Goal: Browse casually: Explore the website without a specific task or goal

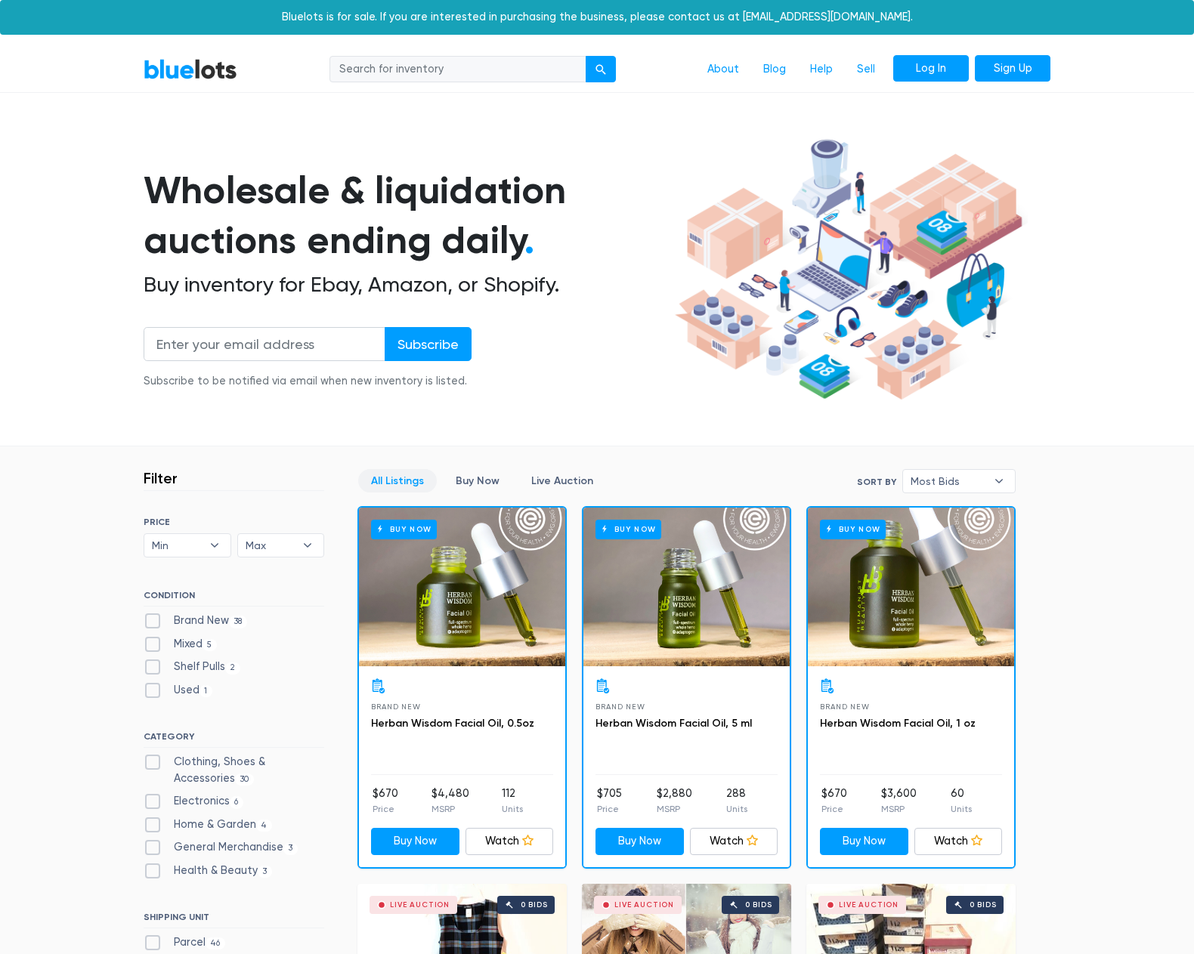
click at [917, 69] on link "Log In" at bounding box center [931, 68] width 76 height 27
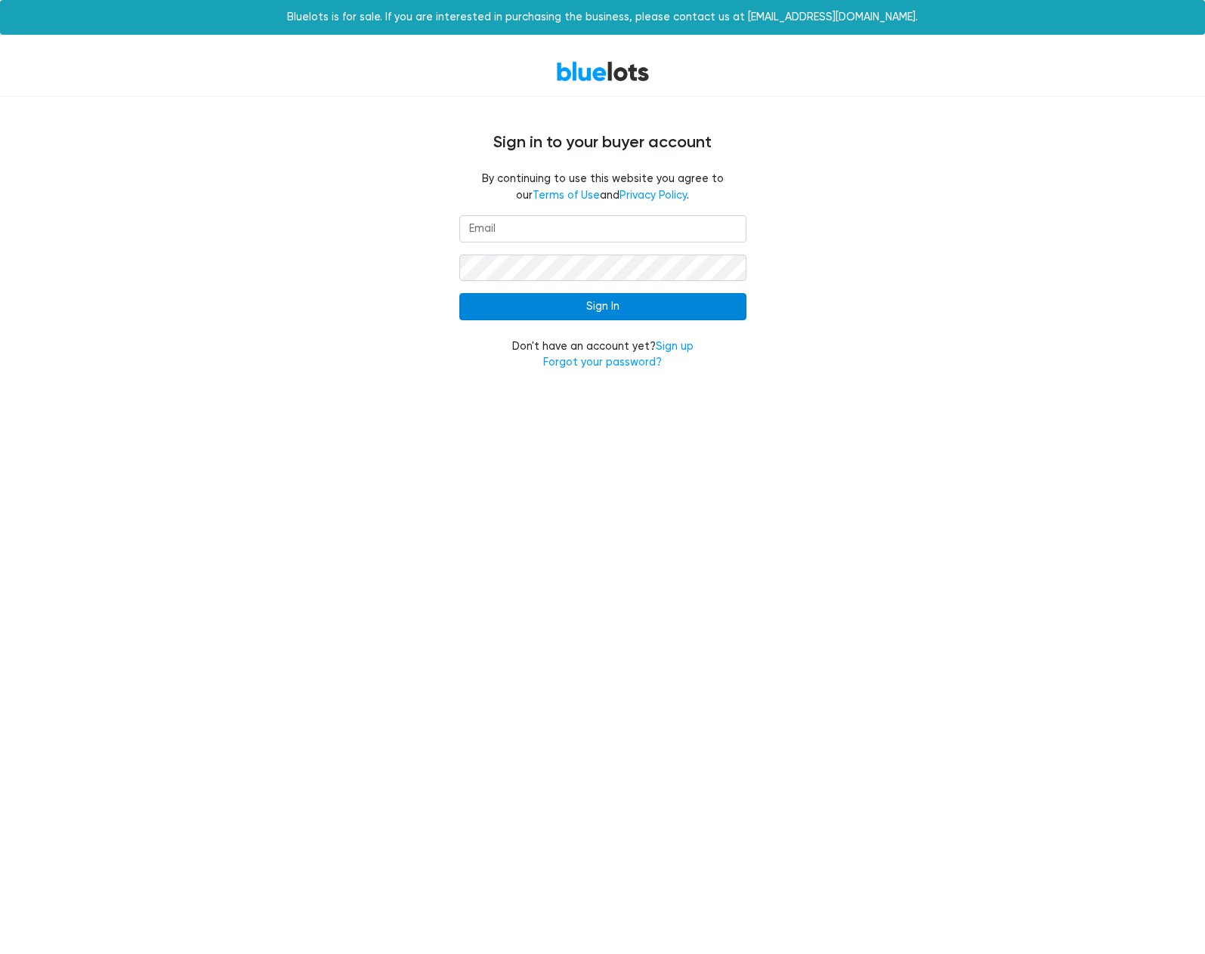
type input "andre021@inbox.com"
click at [609, 315] on input "Sign In" at bounding box center [602, 306] width 287 height 27
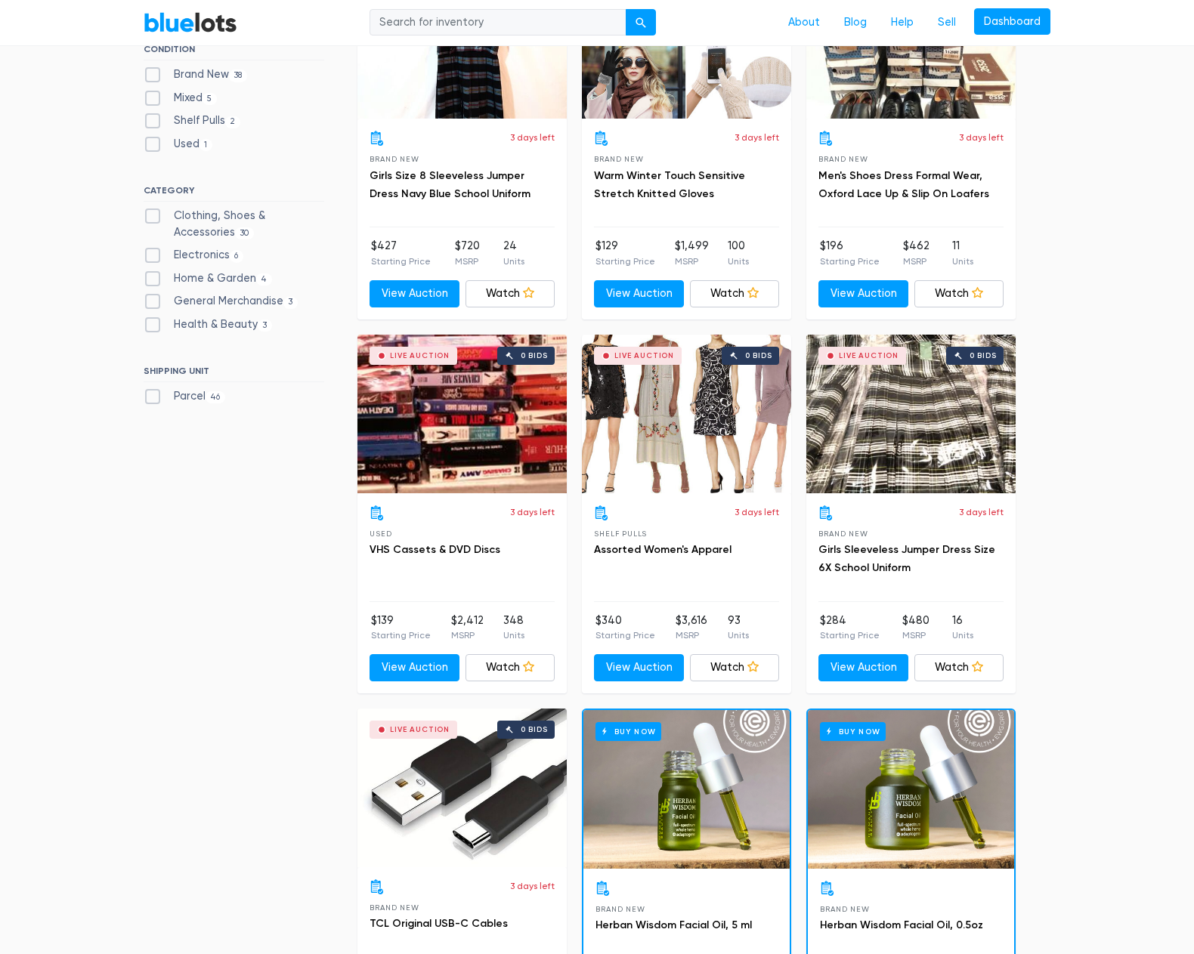
scroll to position [756, 0]
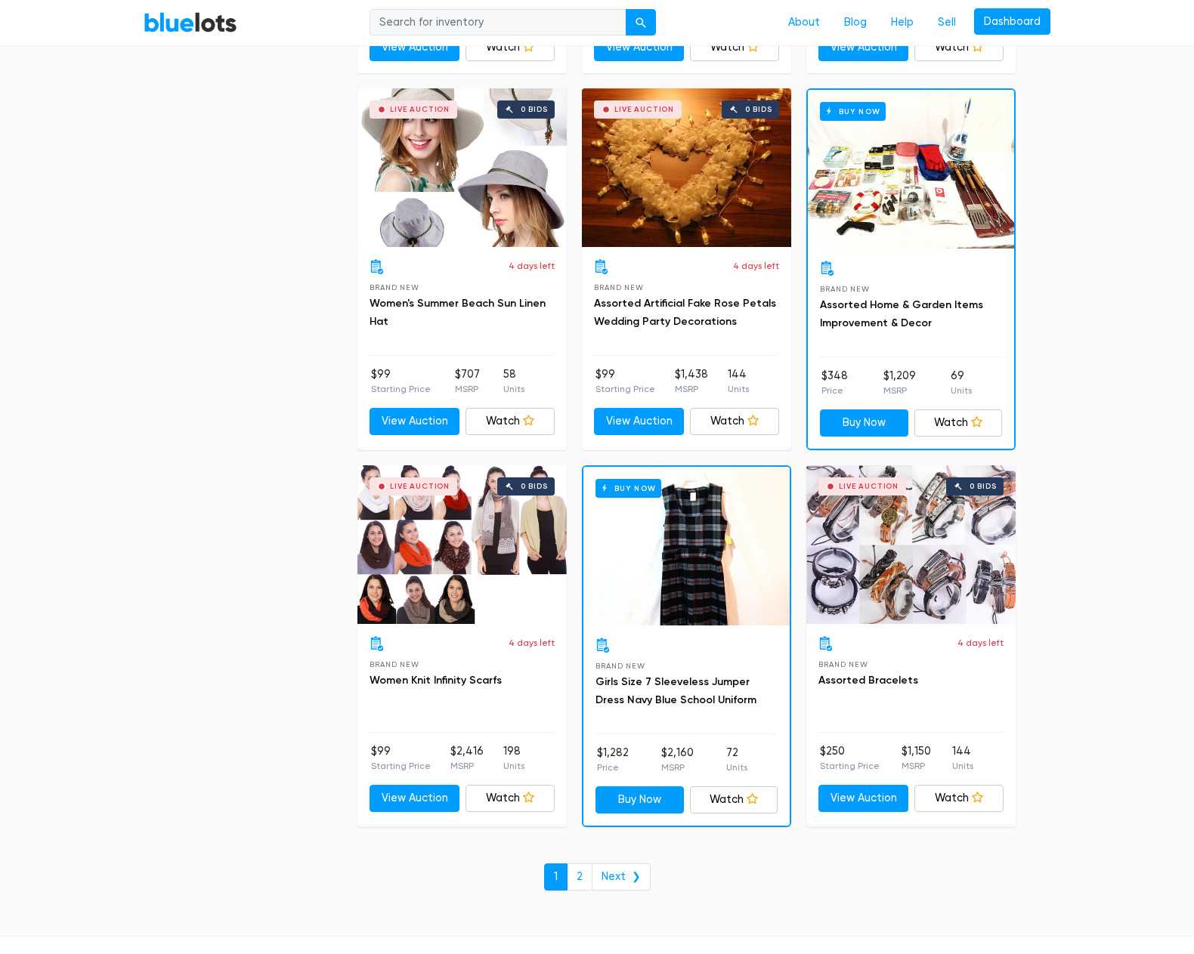
scroll to position [6270, 0]
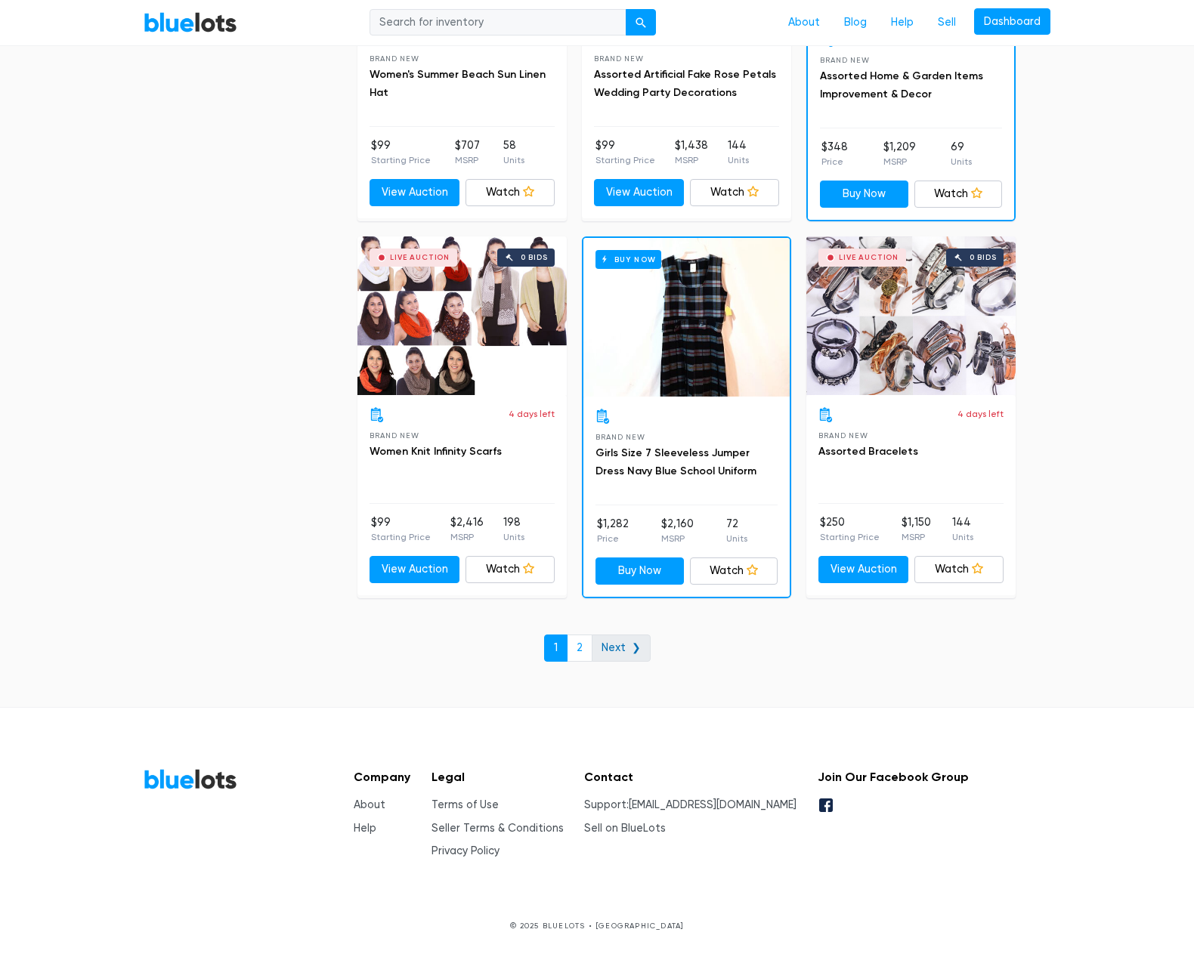
click at [610, 654] on link "Next ❯" at bounding box center [621, 648] width 59 height 27
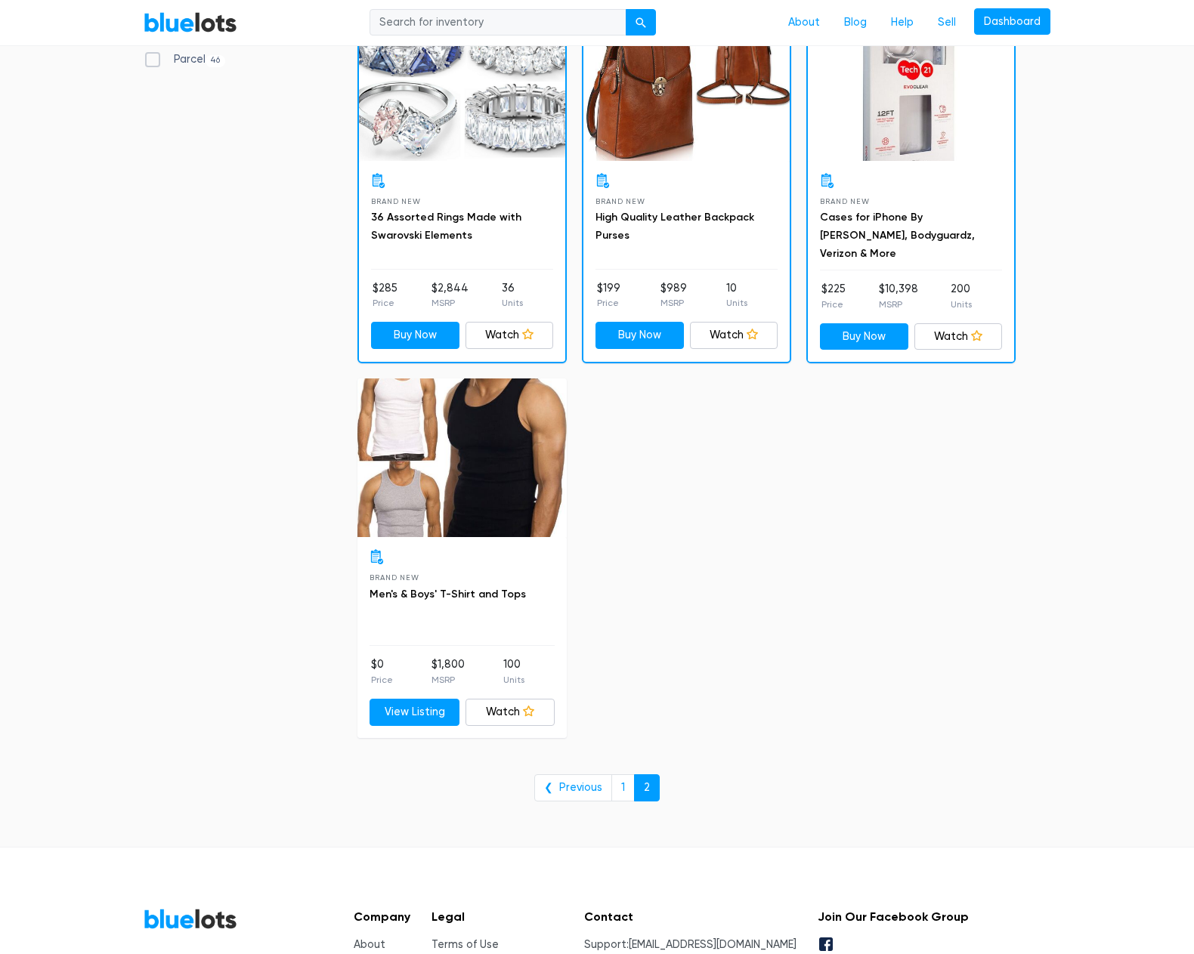
scroll to position [667, 0]
